Goal: Information Seeking & Learning: Learn about a topic

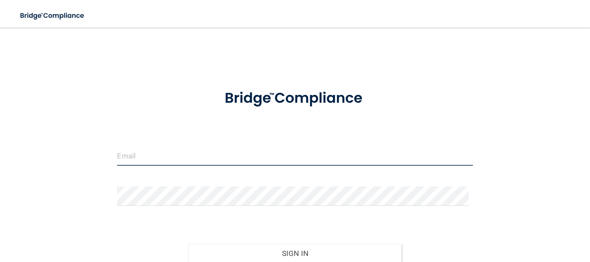
click at [159, 155] on input "email" at bounding box center [294, 155] width 355 height 19
type input "[EMAIL_ADDRESS][DOMAIN_NAME]"
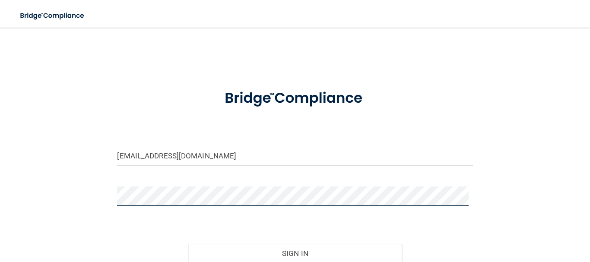
click at [188, 244] on button "Sign In" at bounding box center [294, 253] width 213 height 19
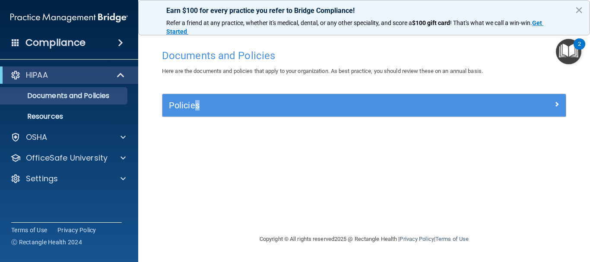
drag, startPoint x: 205, startPoint y: 115, endPoint x: 194, endPoint y: 100, distance: 18.6
click at [194, 100] on div "Policies" at bounding box center [363, 105] width 403 height 22
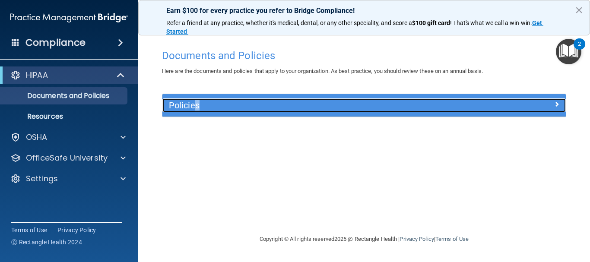
click at [194, 101] on h5 "Policies" at bounding box center [314, 106] width 290 height 10
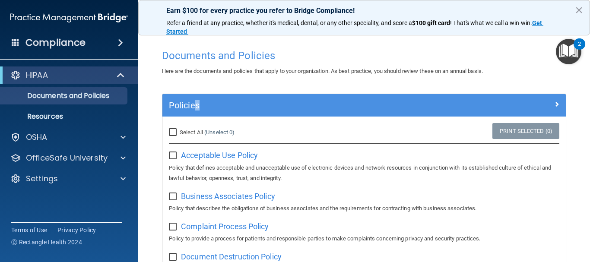
click at [174, 132] on input "Select All (Unselect 0) Unselect All" at bounding box center [174, 132] width 10 height 7
checkbox input "true"
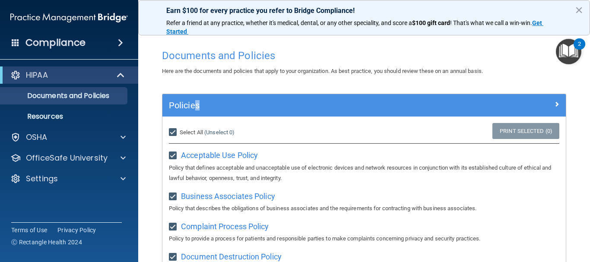
checkbox input "true"
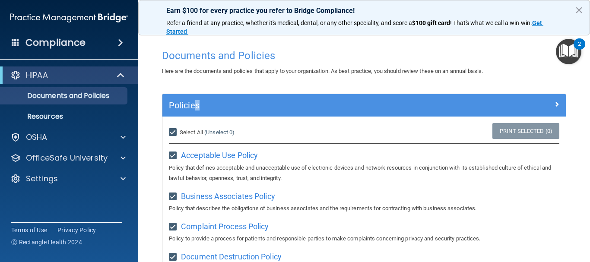
checkbox input "true"
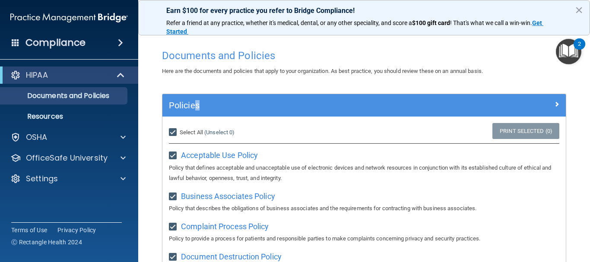
checkbox input "true"
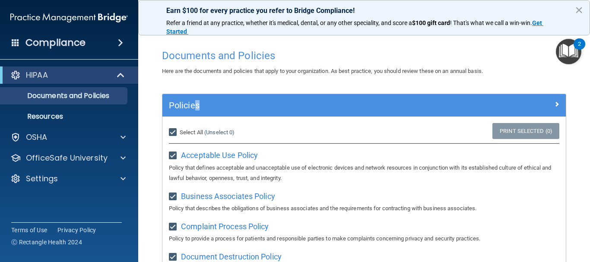
checkbox input "true"
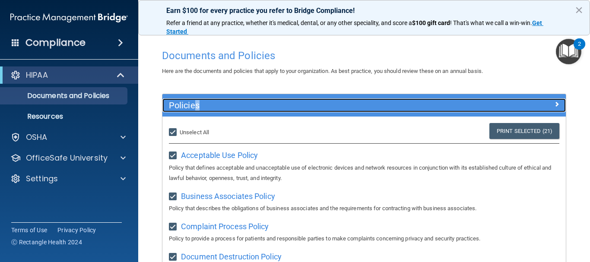
click at [187, 103] on h5 "Policies" at bounding box center [314, 106] width 290 height 10
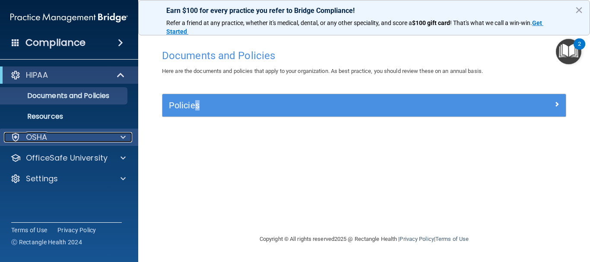
click at [57, 136] on div "OSHA" at bounding box center [57, 137] width 107 height 10
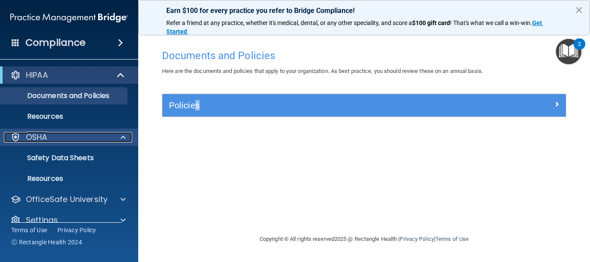
click at [92, 136] on div "OSHA" at bounding box center [57, 137] width 107 height 10
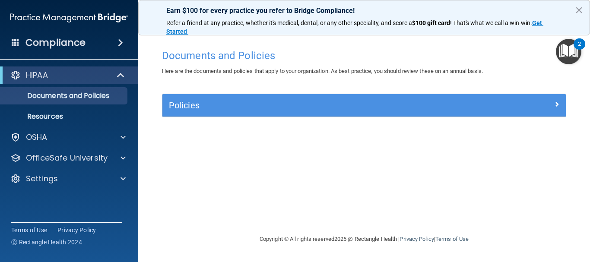
click at [108, 48] on div "Compliance" at bounding box center [69, 42] width 138 height 19
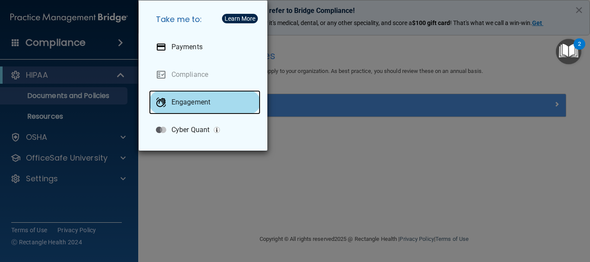
click at [191, 109] on div "Engagement" at bounding box center [204, 102] width 111 height 24
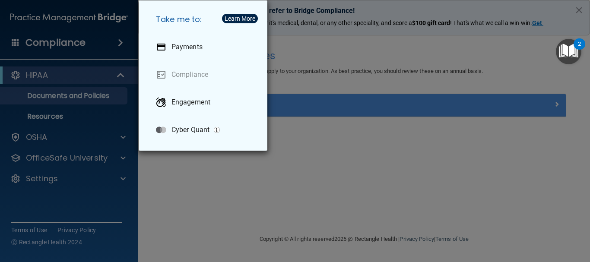
click at [241, 190] on div "Take me to: Payments Compliance Engagement Cyber Quant" at bounding box center [295, 131] width 590 height 262
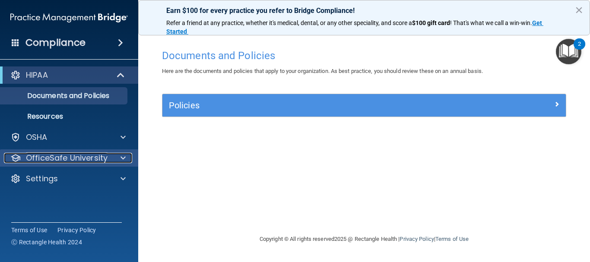
click at [117, 160] on div at bounding box center [122, 158] width 22 height 10
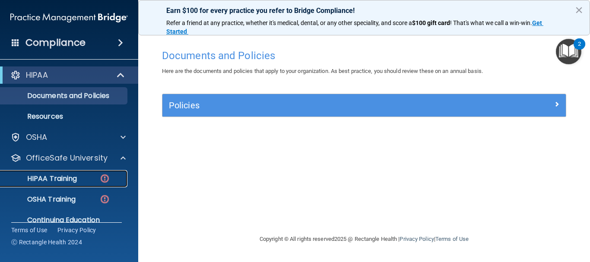
click at [73, 178] on p "HIPAA Training" at bounding box center [41, 179] width 71 height 9
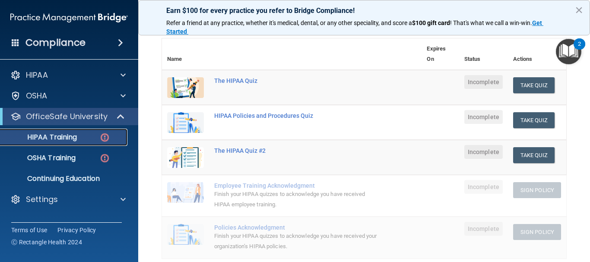
scroll to position [92, 0]
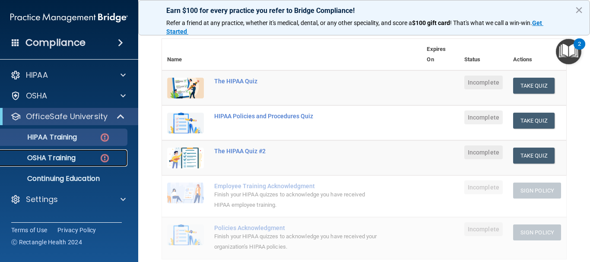
click at [76, 156] on p "OSHA Training" at bounding box center [41, 158] width 70 height 9
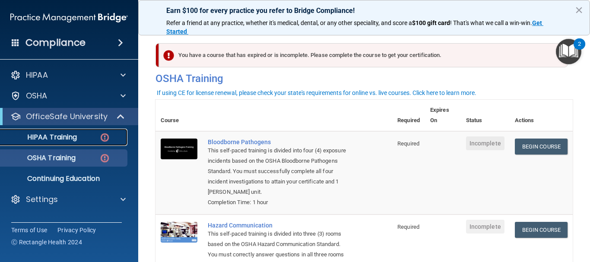
click at [53, 134] on p "HIPAA Training" at bounding box center [41, 137] width 71 height 9
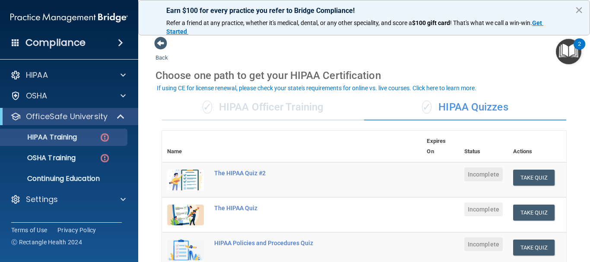
click at [296, 112] on div "✓ HIPAA Officer Training" at bounding box center [263, 108] width 202 height 26
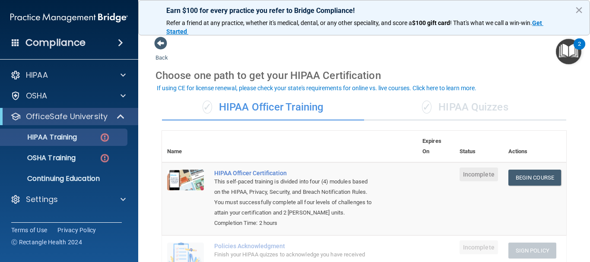
click at [392, 113] on div "✓ HIPAA Quizzes" at bounding box center [465, 108] width 202 height 26
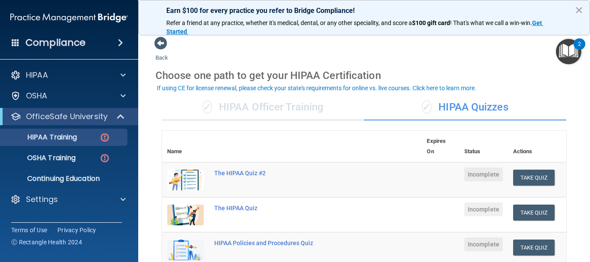
click at [324, 101] on div "✓ HIPAA Officer Training" at bounding box center [263, 108] width 202 height 26
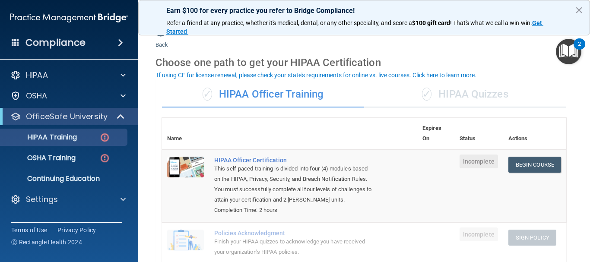
scroll to position [13, 0]
click at [448, 101] on div "✓ HIPAA Quizzes" at bounding box center [465, 95] width 202 height 26
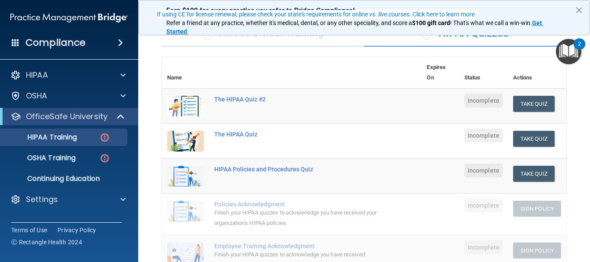
scroll to position [0, 0]
